Goal: Task Accomplishment & Management: Use online tool/utility

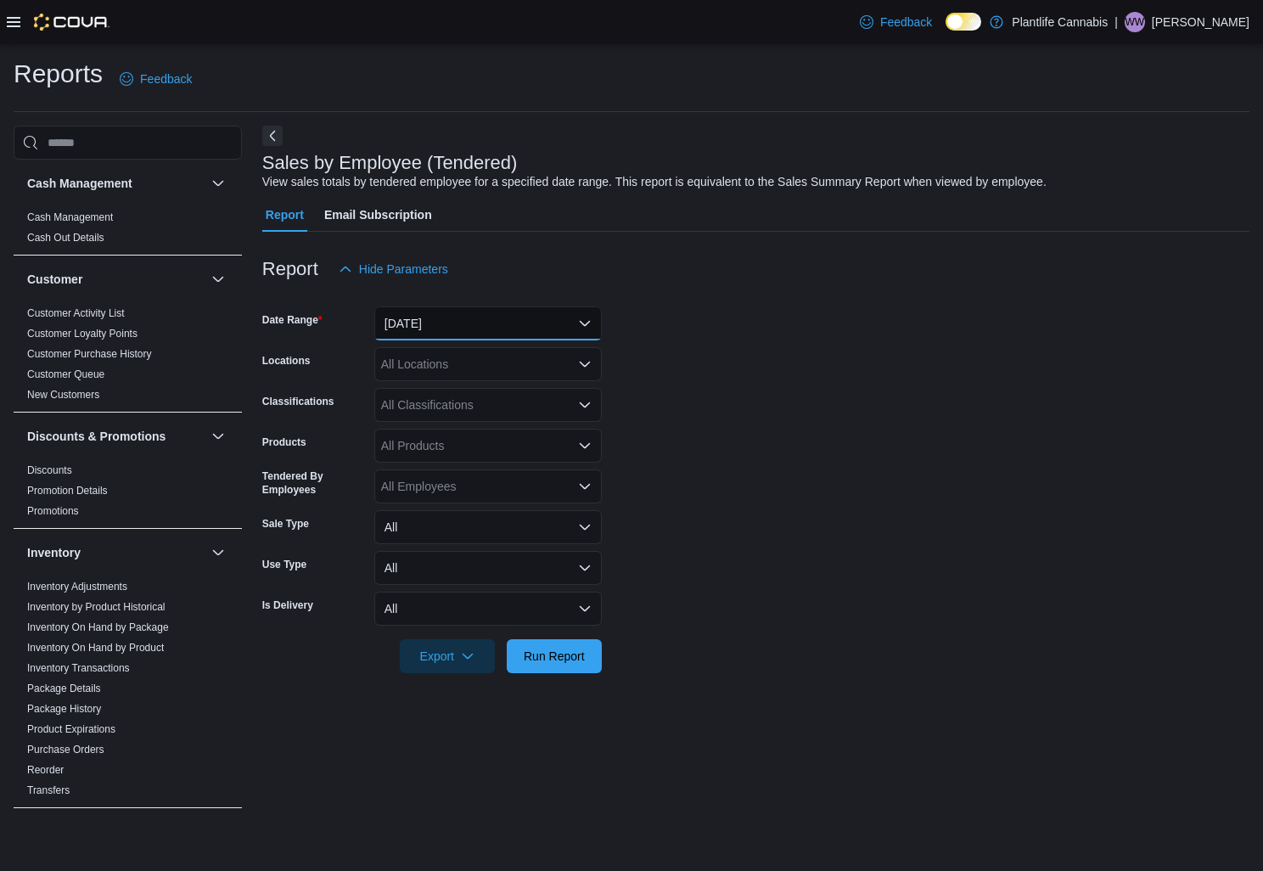
click at [498, 336] on button "Yesterday" at bounding box center [487, 323] width 227 height 34
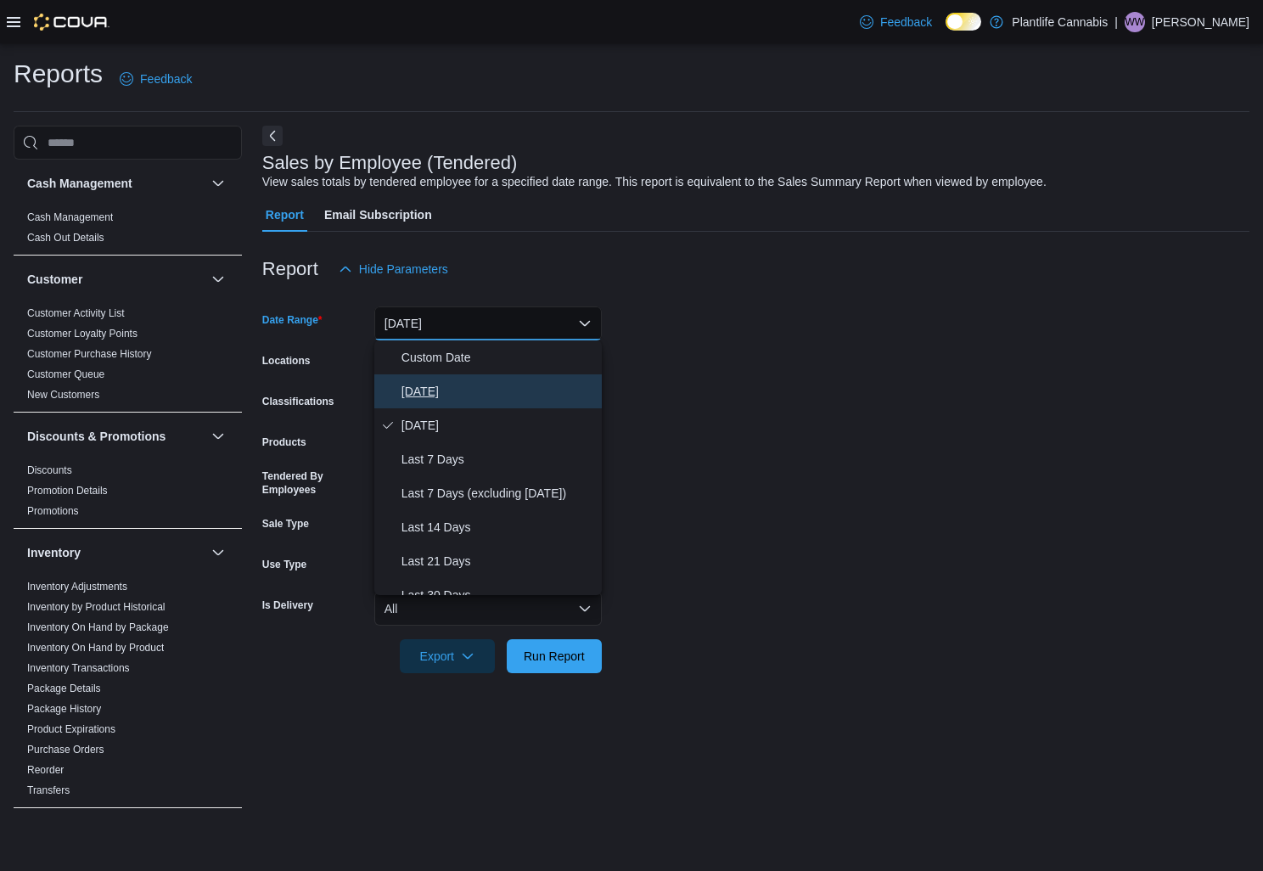
click at [459, 386] on span "Today" at bounding box center [498, 391] width 194 height 20
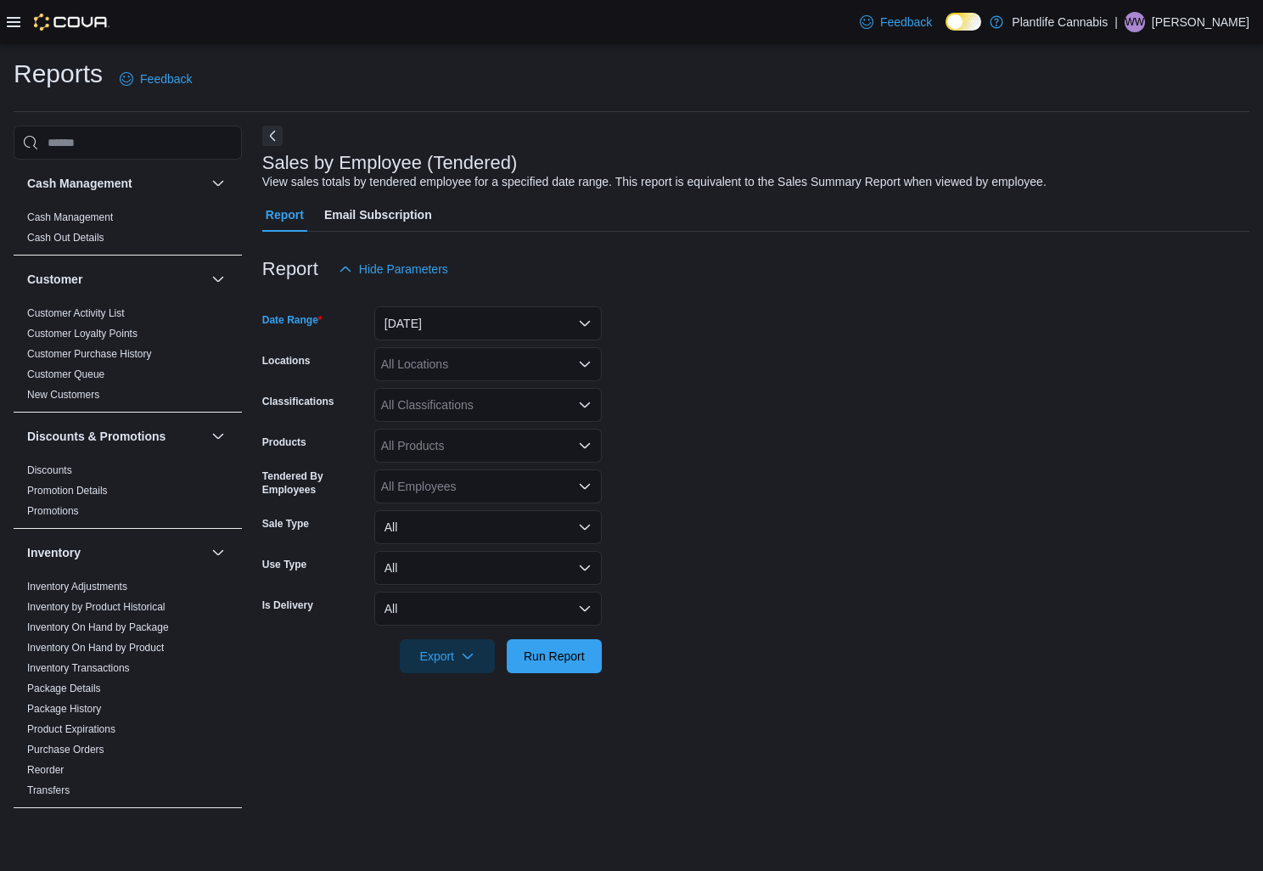
click at [469, 373] on div "All Locations" at bounding box center [487, 364] width 227 height 34
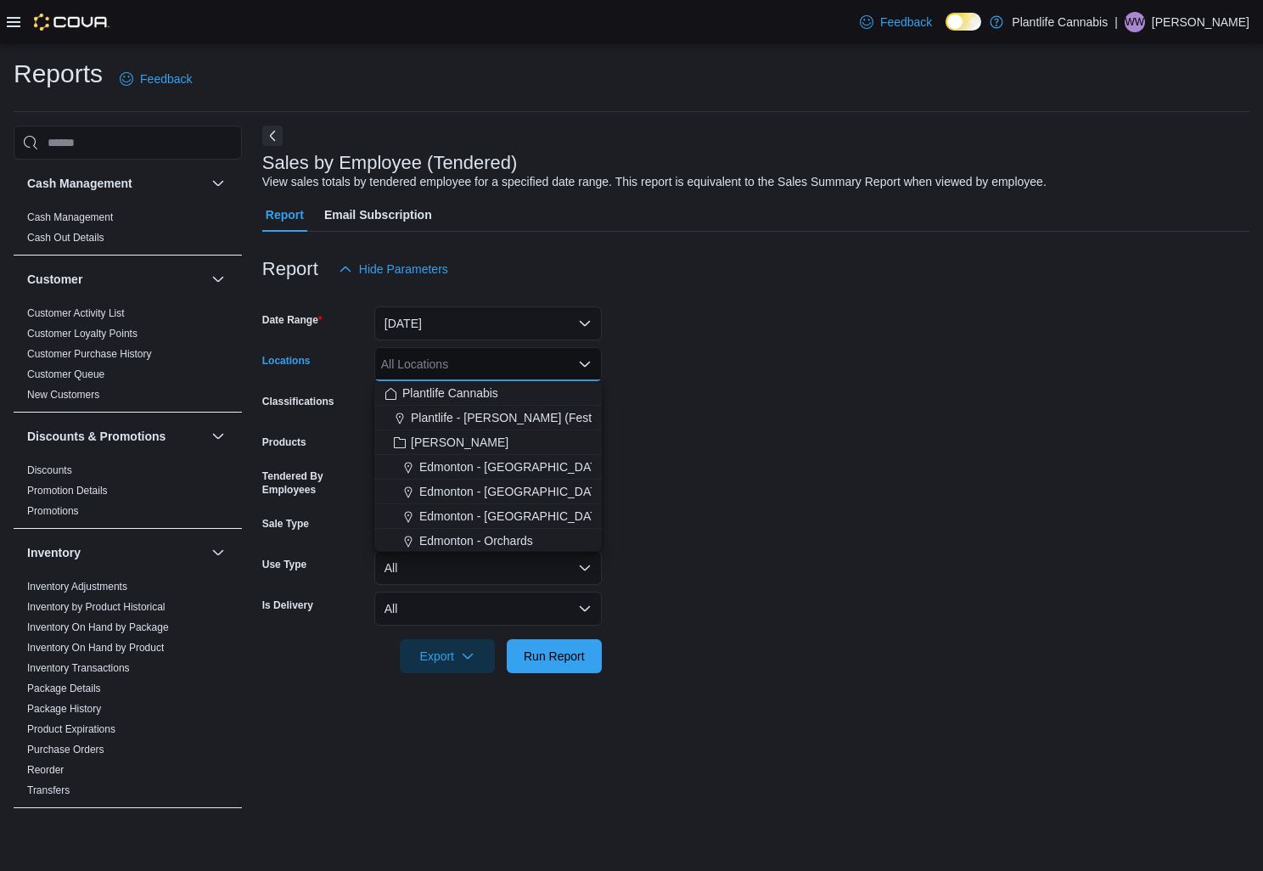
drag, startPoint x: 500, startPoint y: 536, endPoint x: 547, endPoint y: 598, distance: 77.6
click at [501, 535] on span "Edmonton - Orchards" at bounding box center [476, 540] width 114 height 17
click at [575, 648] on span "Run Report" at bounding box center [554, 656] width 61 height 17
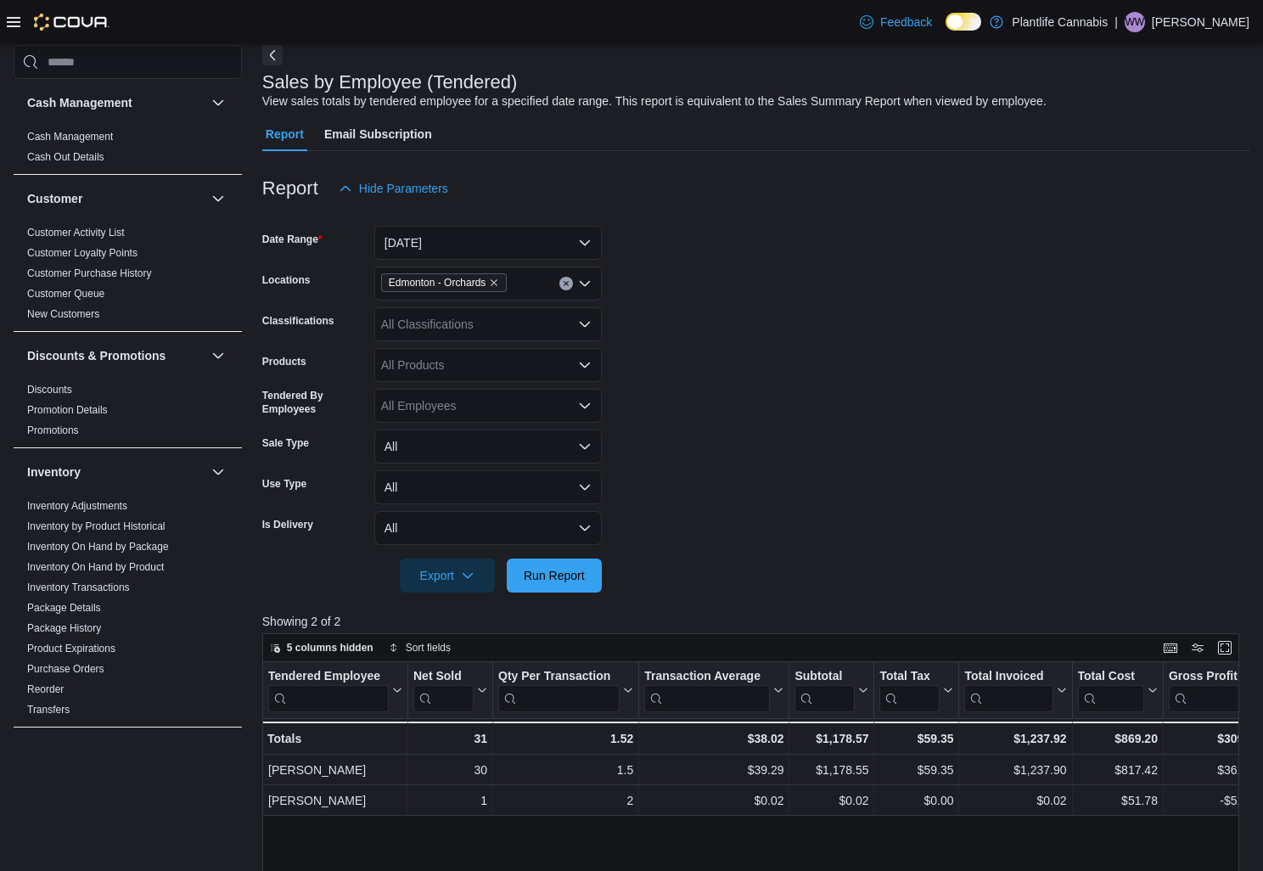
scroll to position [66, 0]
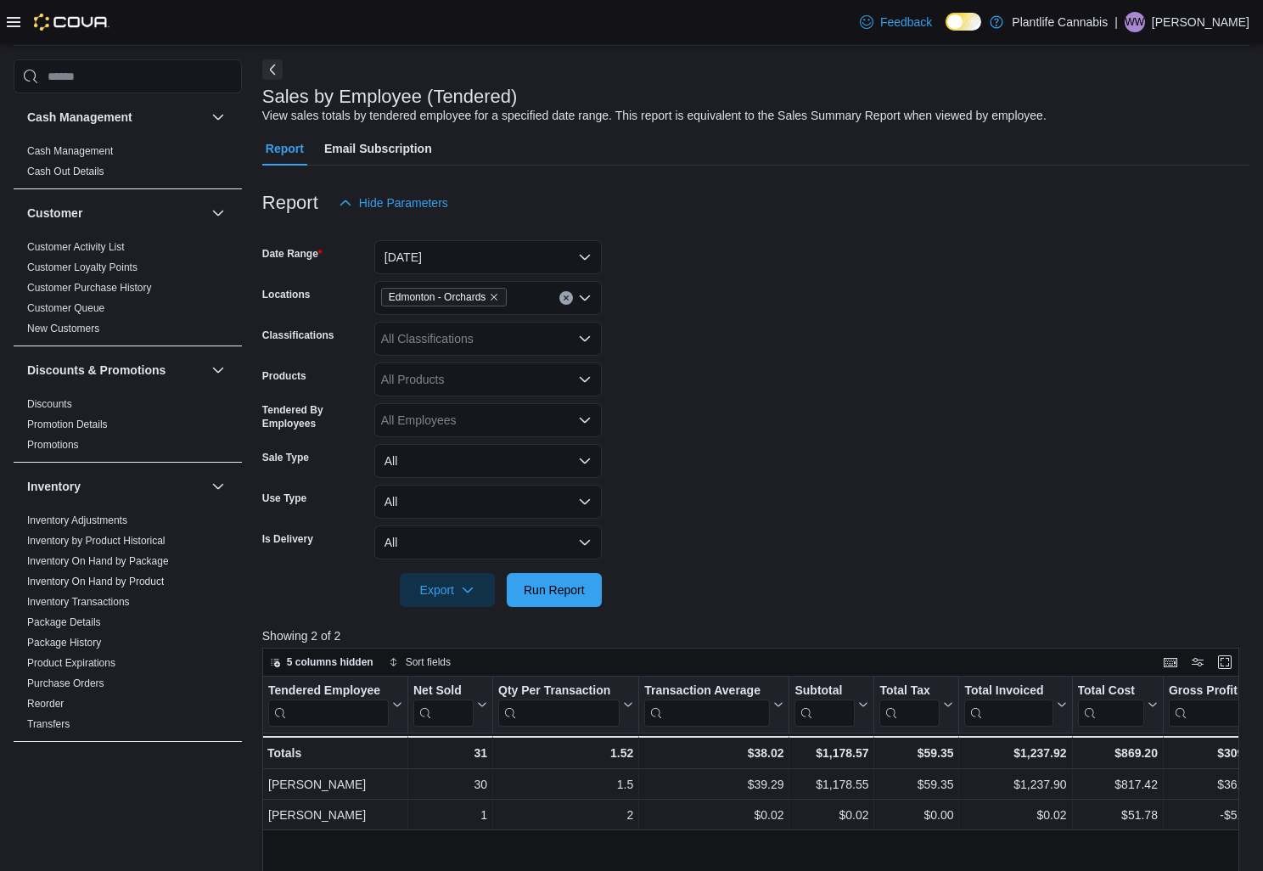
click at [734, 427] on form "Date Range Today Locations Edmonton - Orchards Classifications All Classificati…" at bounding box center [755, 413] width 987 height 387
click at [1170, 463] on form "Date Range Today Locations Edmonton - Orchards Classifications All Classificati…" at bounding box center [755, 413] width 987 height 387
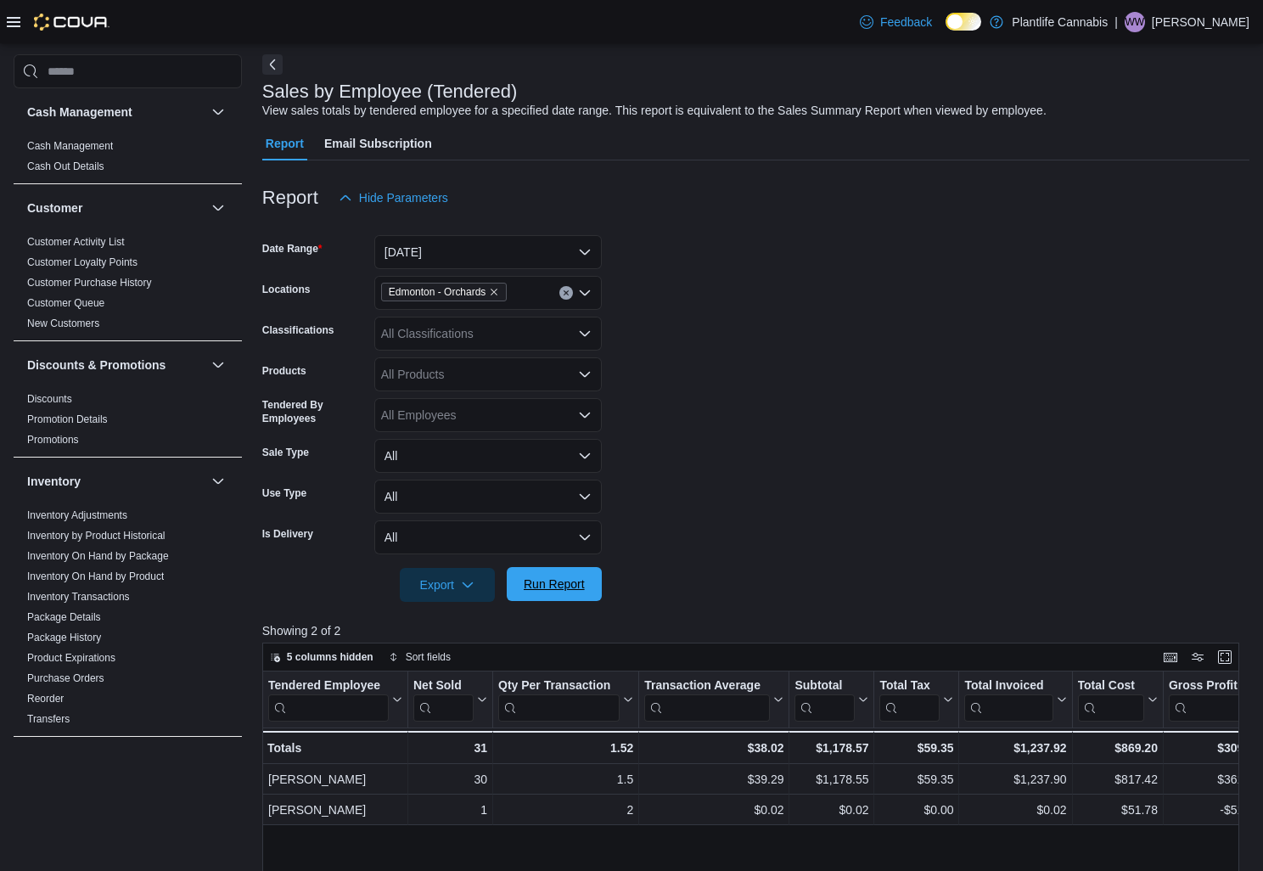
click at [580, 594] on span "Run Report" at bounding box center [554, 584] width 75 height 34
